Goal: Transaction & Acquisition: Download file/media

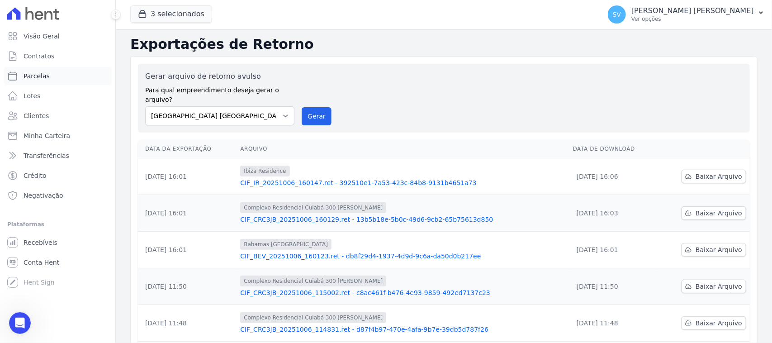
scroll to position [32, 0]
drag, startPoint x: 61, startPoint y: 73, endPoint x: 128, endPoint y: 180, distance: 126.1
click at [61, 74] on link "Parcelas" at bounding box center [58, 76] width 108 height 18
select select
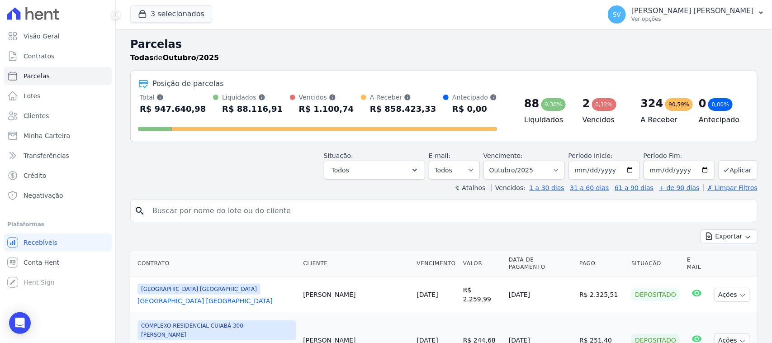
click at [240, 217] on input "search" at bounding box center [450, 211] width 607 height 18
type input "[PERSON_NAME] PAULO DE [PERSON_NAME]"
select select
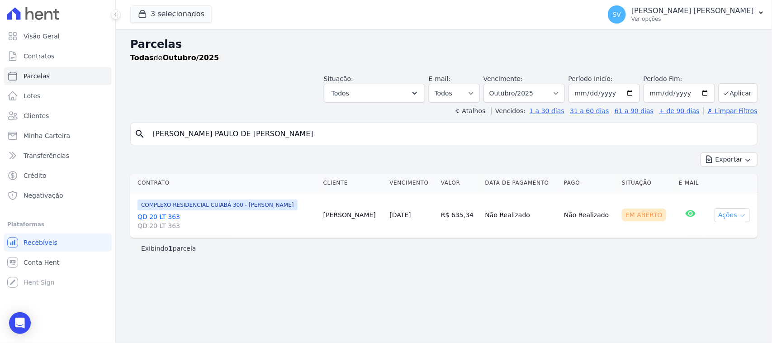
click at [729, 220] on button "Ações" at bounding box center [733, 215] width 36 height 14
click at [697, 236] on link "Ver boleto" at bounding box center [729, 236] width 87 height 17
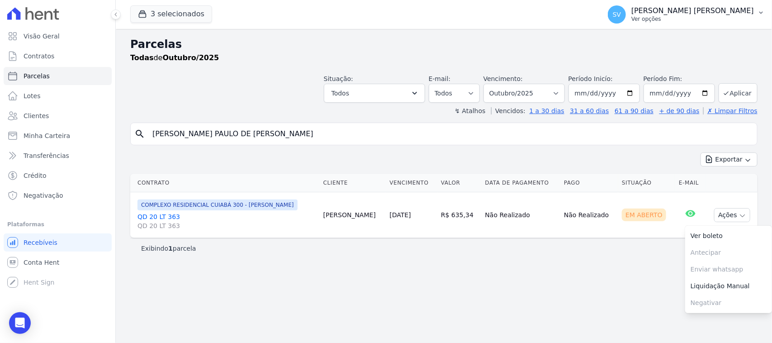
click at [626, 19] on span "SV" at bounding box center [617, 14] width 18 height 18
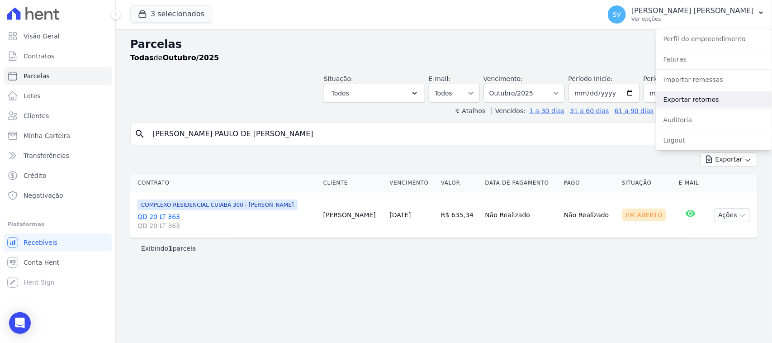
click at [696, 105] on link "Exportar retornos" at bounding box center [715, 99] width 116 height 16
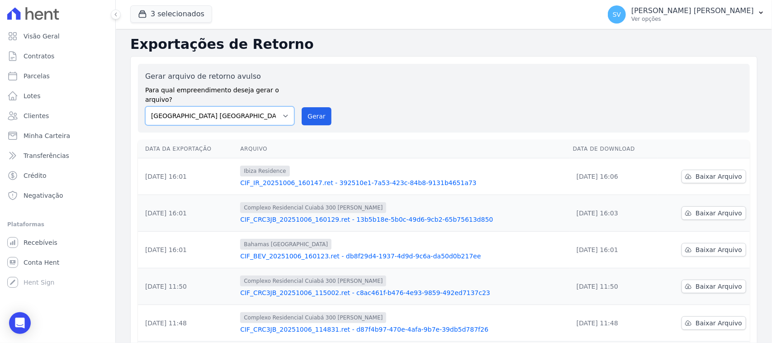
click at [266, 112] on select "[GEOGRAPHIC_DATA] COMPLEXO RESIDENCIAL [GEOGRAPHIC_DATA] 300 - [PERSON_NAME][GE…" at bounding box center [219, 115] width 149 height 19
select select "73a372cd-5640-41c8-aaea-11bd74619c10"
click at [145, 106] on select "[GEOGRAPHIC_DATA] COMPLEXO RESIDENCIAL [GEOGRAPHIC_DATA] 300 - [PERSON_NAME][GE…" at bounding box center [219, 115] width 149 height 19
drag, startPoint x: 304, startPoint y: 114, endPoint x: 436, endPoint y: 82, distance: 136.0
click at [304, 114] on button "Gerar" at bounding box center [317, 116] width 30 height 18
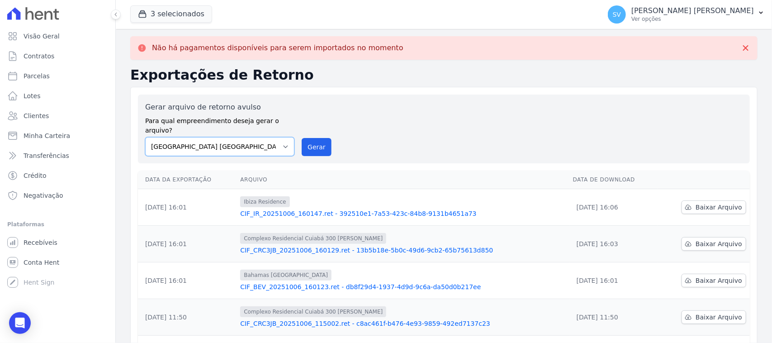
drag, startPoint x: 277, startPoint y: 136, endPoint x: 284, endPoint y: 145, distance: 12.2
click at [277, 137] on select "[GEOGRAPHIC_DATA] COMPLEXO RESIDENCIAL [GEOGRAPHIC_DATA] 300 - [PERSON_NAME][GE…" at bounding box center [219, 146] width 149 height 19
select select "a999329b-d322-46c5-b2df-9163b092fb9b"
click at [145, 137] on select "[GEOGRAPHIC_DATA] COMPLEXO RESIDENCIAL [GEOGRAPHIC_DATA] 300 - [PERSON_NAME][GE…" at bounding box center [219, 146] width 149 height 19
click at [316, 142] on button "Gerar" at bounding box center [317, 147] width 30 height 18
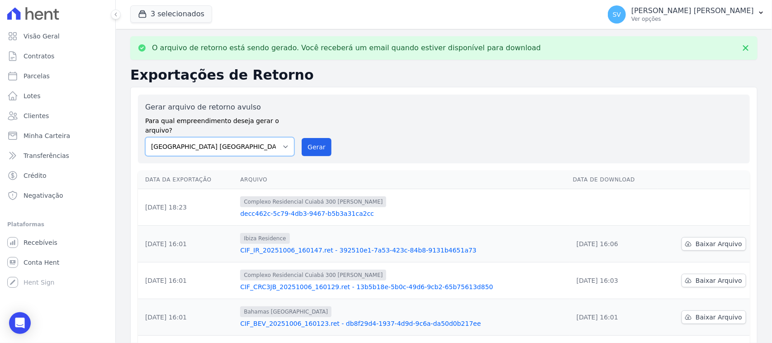
click at [274, 137] on select "[GEOGRAPHIC_DATA] COMPLEXO RESIDENCIAL [GEOGRAPHIC_DATA] 300 - [PERSON_NAME][GE…" at bounding box center [219, 146] width 149 height 19
click at [145, 137] on select "[GEOGRAPHIC_DATA] COMPLEXO RESIDENCIAL [GEOGRAPHIC_DATA] 300 - [PERSON_NAME][GE…" at bounding box center [219, 146] width 149 height 19
click at [311, 143] on button "Gerar" at bounding box center [317, 147] width 30 height 18
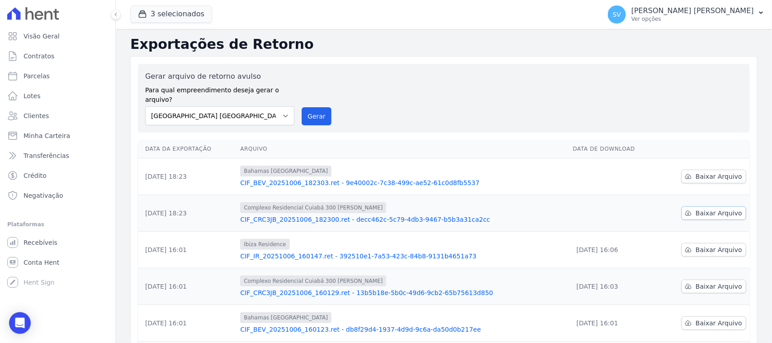
drag, startPoint x: 715, startPoint y: 202, endPoint x: 754, endPoint y: 200, distance: 39.0
click at [715, 209] on span "Baixar Arquivo" at bounding box center [719, 213] width 47 height 9
click at [700, 209] on span "Baixar Arquivo" at bounding box center [719, 213] width 47 height 9
drag, startPoint x: 686, startPoint y: 163, endPoint x: 726, endPoint y: 167, distance: 40.4
click at [687, 170] on link "Baixar Arquivo" at bounding box center [714, 177] width 65 height 14
